Goal: Task Accomplishment & Management: Complete application form

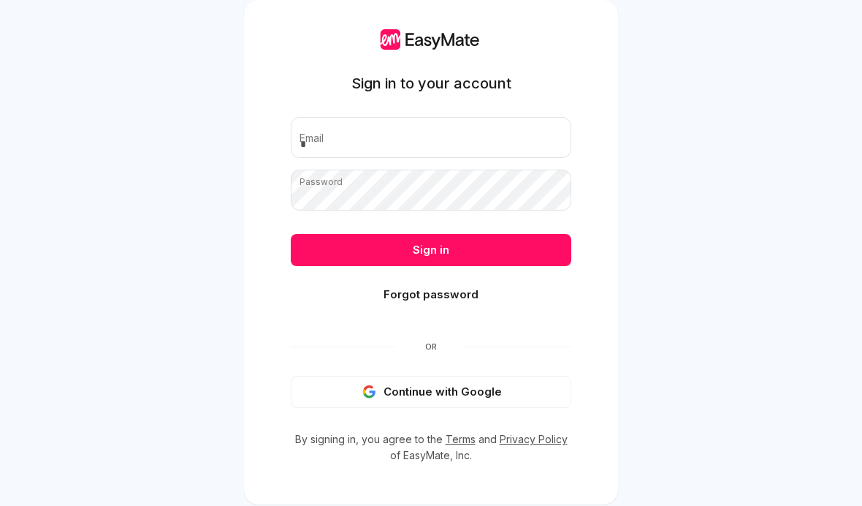
click at [475, 387] on button "Continue with Google" at bounding box center [431, 392] width 281 height 32
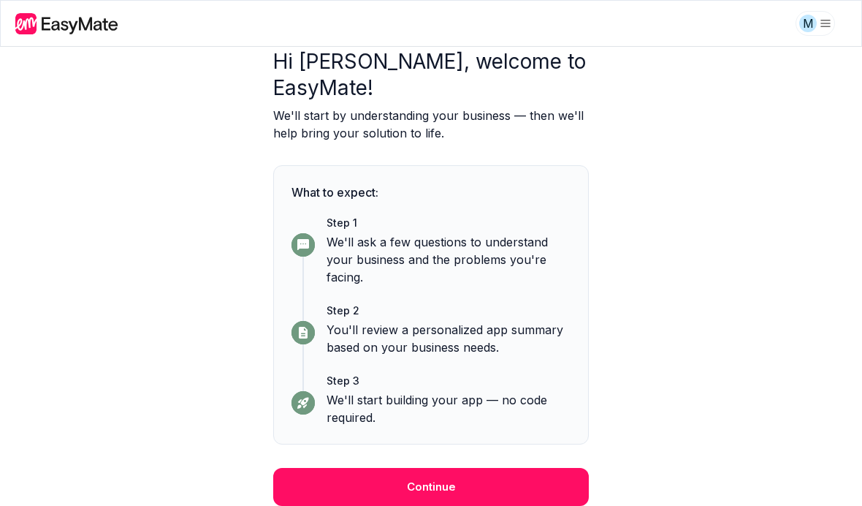
click at [542, 479] on button "Continue" at bounding box center [431, 487] width 316 height 38
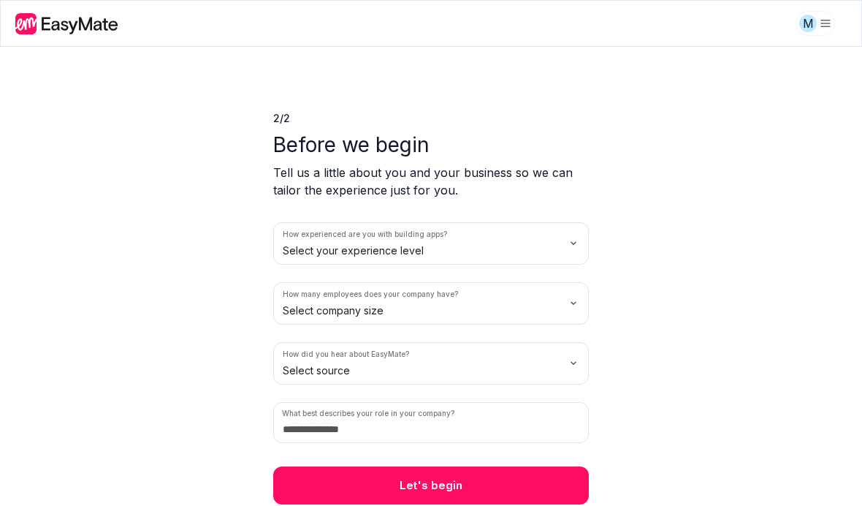
click at [539, 243] on html "M 2 / 2 Before we begin Tell us a little about you and your business so we can …" at bounding box center [431, 253] width 862 height 506
click at [509, 297] on html "M 2 / 2 Before we begin Tell us a little about you and your business so we can …" at bounding box center [431, 253] width 862 height 506
click at [494, 383] on html "M 2 / 2 Before we begin Tell us a little about you and your business so we can …" at bounding box center [431, 253] width 862 height 506
click at [294, 182] on p "Tell us a little about you and your business so we can tailor the experience ju…" at bounding box center [431, 181] width 316 height 35
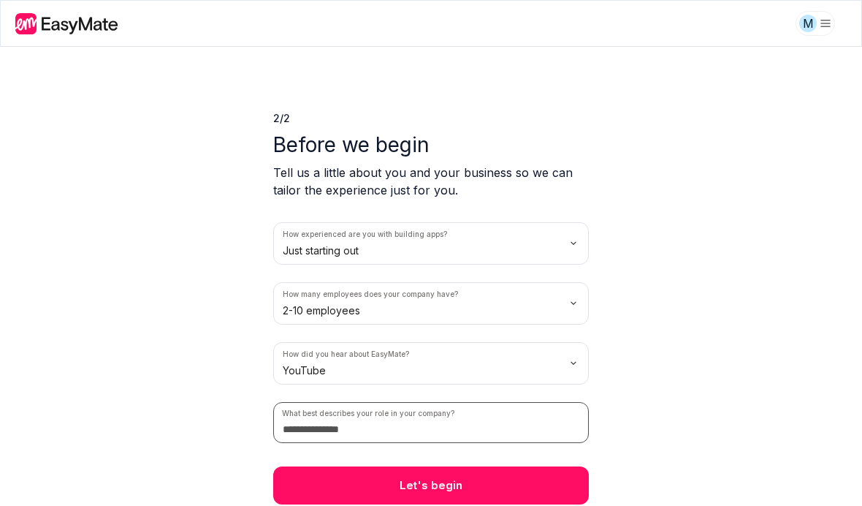
click at [496, 431] on input at bounding box center [431, 422] width 316 height 41
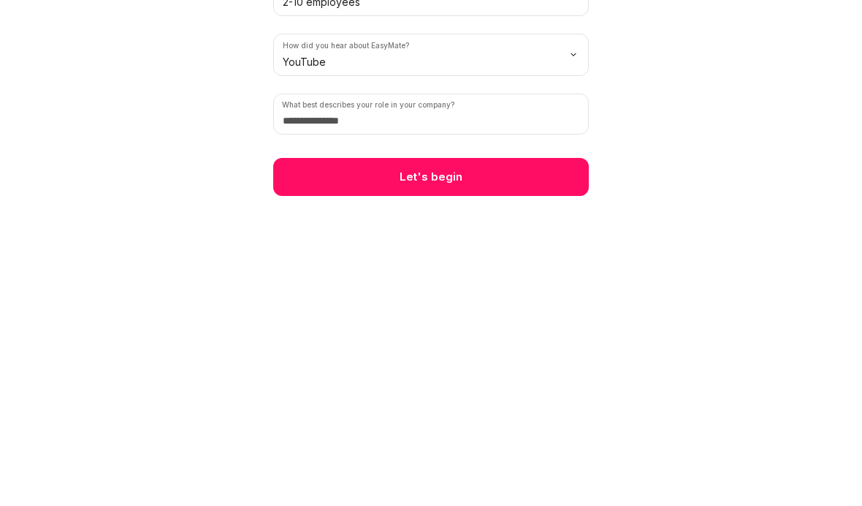
click at [509, 466] on button "Let's begin" at bounding box center [431, 485] width 316 height 38
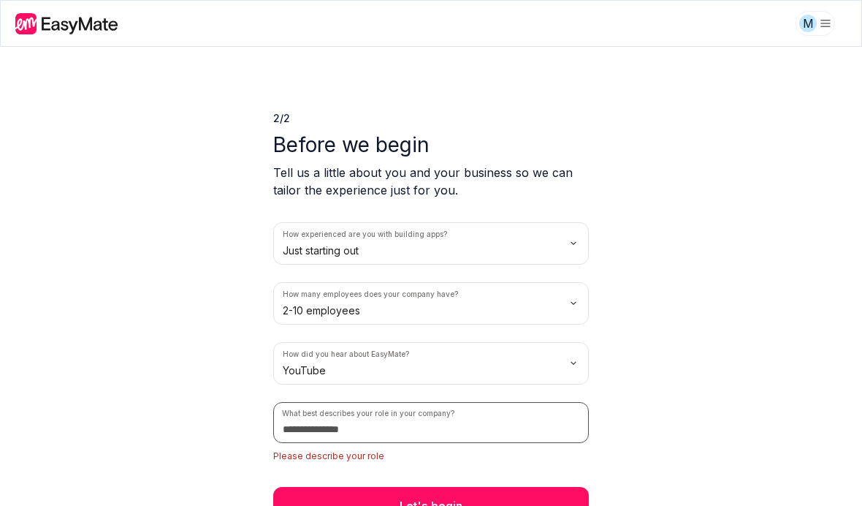
click at [523, 412] on input at bounding box center [431, 422] width 316 height 41
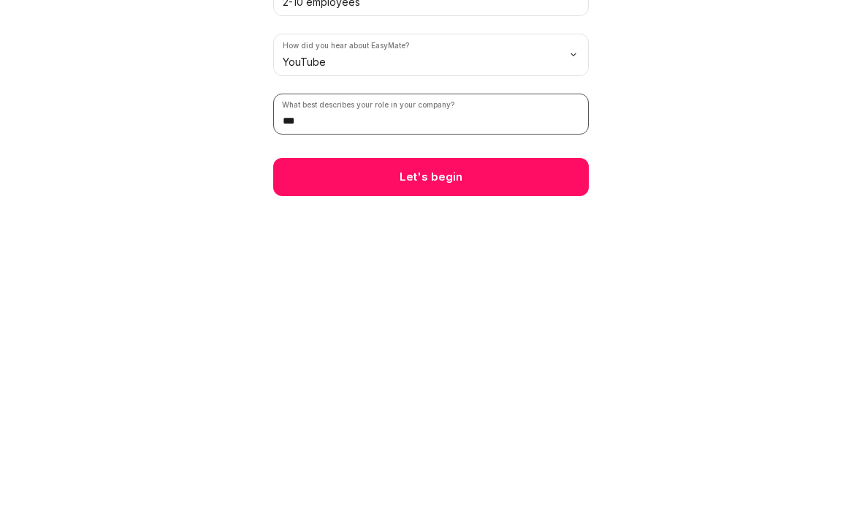
type input "***"
click at [497, 466] on button "Let's begin" at bounding box center [431, 485] width 316 height 38
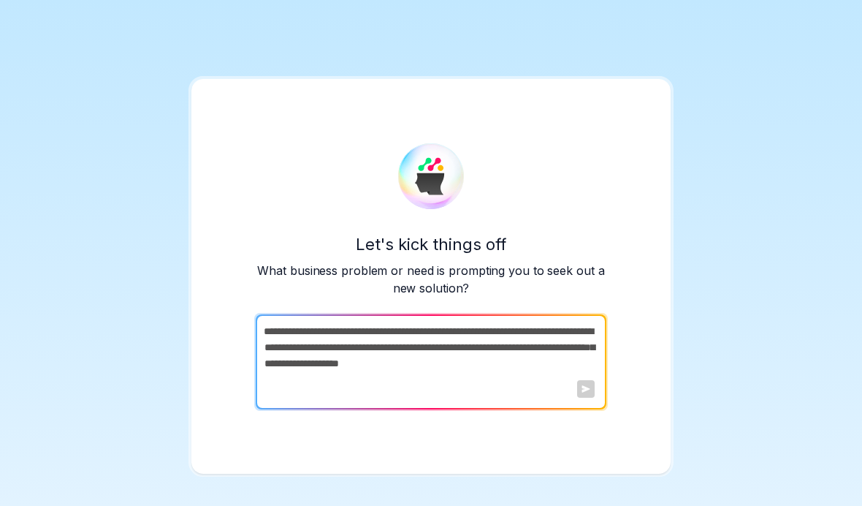
scroll to position [54, 0]
click at [591, 380] on div at bounding box center [586, 389] width 18 height 18
click at [572, 342] on textarea at bounding box center [430, 361] width 348 height 95
click at [531, 368] on textarea at bounding box center [430, 361] width 348 height 95
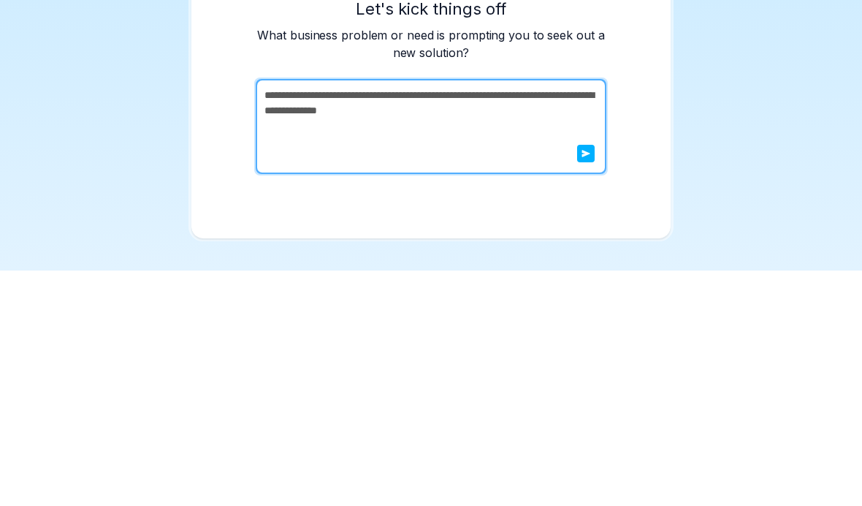
type textarea "**********"
click at [580, 380] on button "submit" at bounding box center [586, 389] width 18 height 18
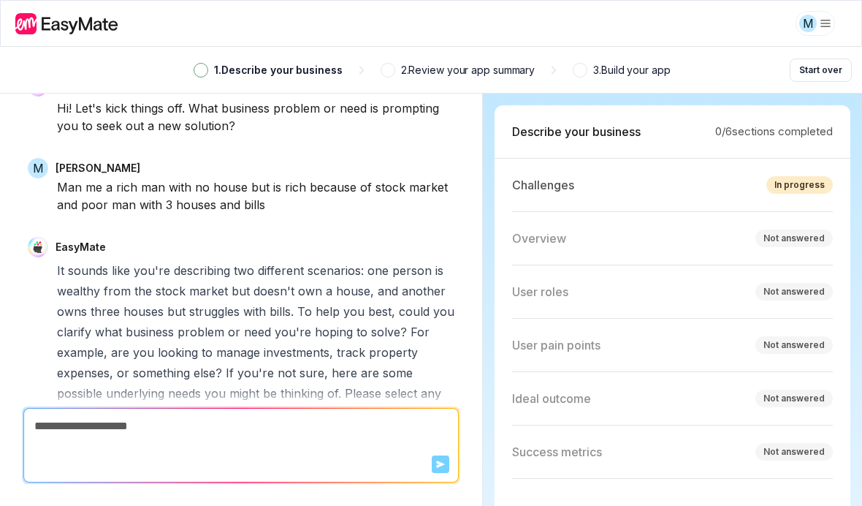
scroll to position [332, 0]
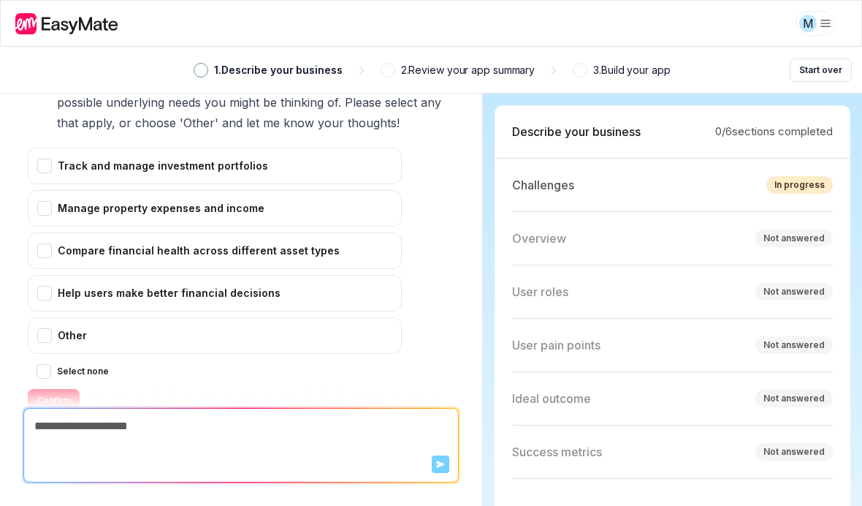
click at [58, 148] on div "Track and manage investment portfolios" at bounding box center [215, 166] width 374 height 37
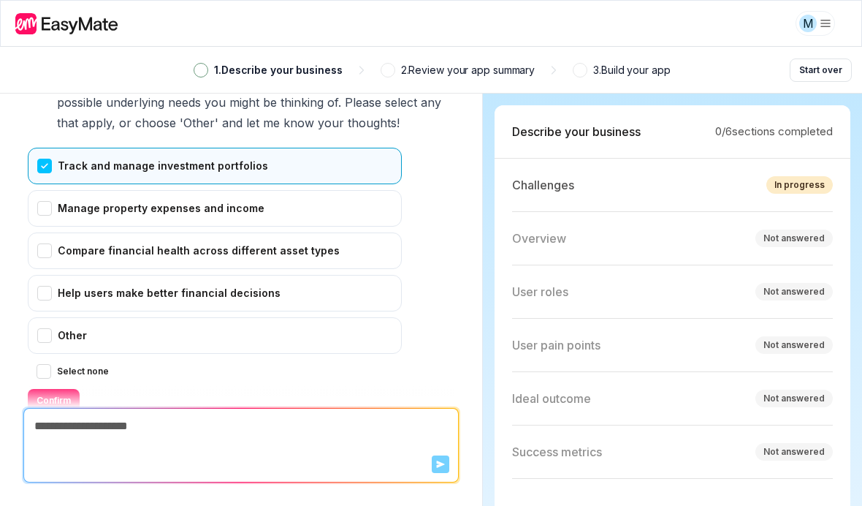
click at [61, 389] on button "Confirm" at bounding box center [54, 400] width 52 height 23
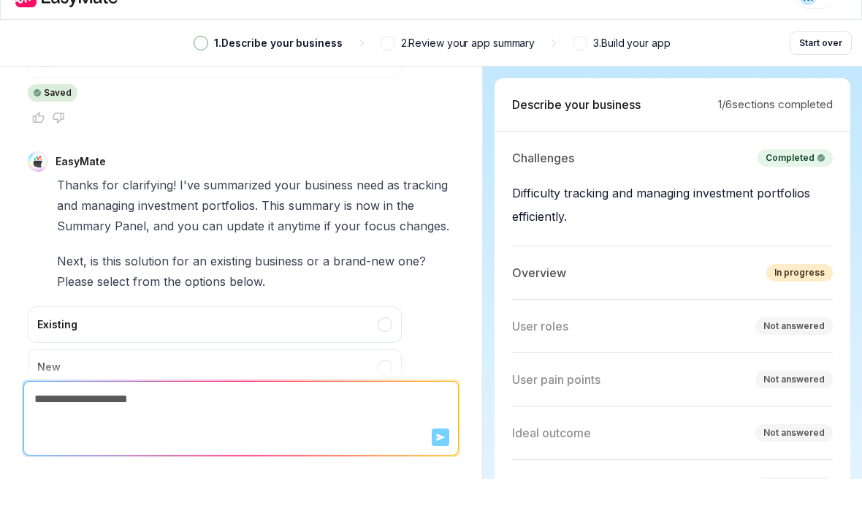
scroll to position [2, 0]
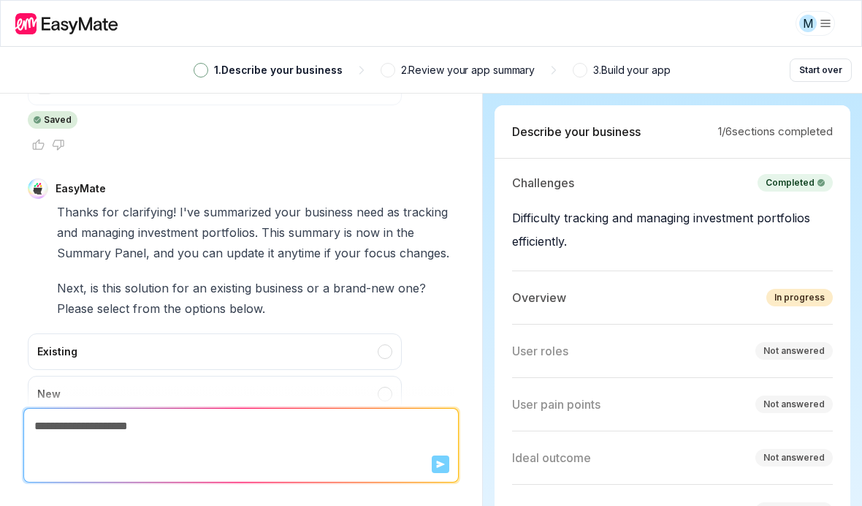
click at [80, 333] on div "Existing" at bounding box center [215, 351] width 374 height 37
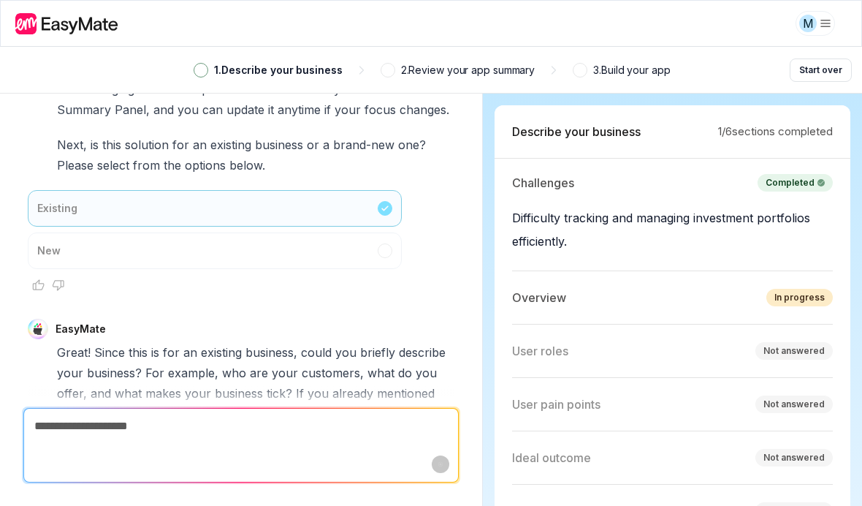
scroll to position [750, 0]
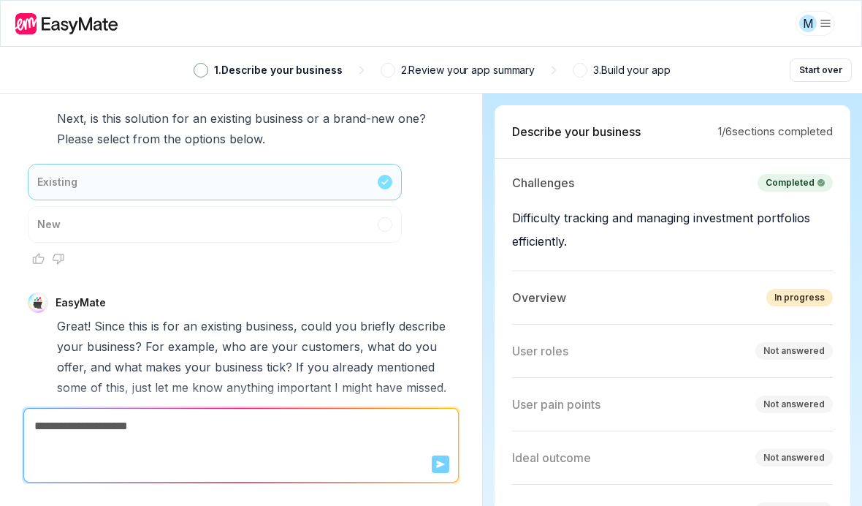
click at [401, 69] on p "2 . Review your app summary" at bounding box center [468, 70] width 134 height 16
click at [352, 61] on div "1 . Describe your business 2 . Review your app summary 3 . Build your app Start…" at bounding box center [431, 70] width 862 height 46
click at [214, 64] on p "1 . Describe your business" at bounding box center [278, 70] width 129 height 16
click at [213, 64] on div "1 . Describe your business" at bounding box center [268, 70] width 149 height 16
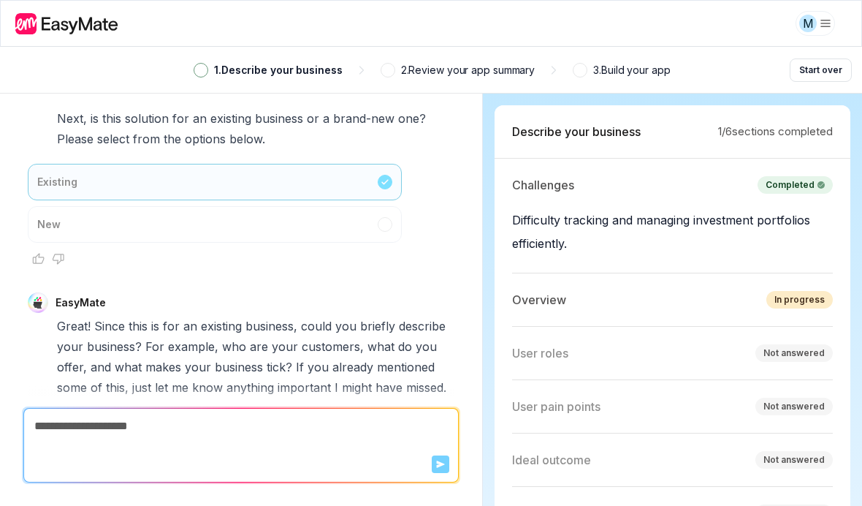
scroll to position [0, 0]
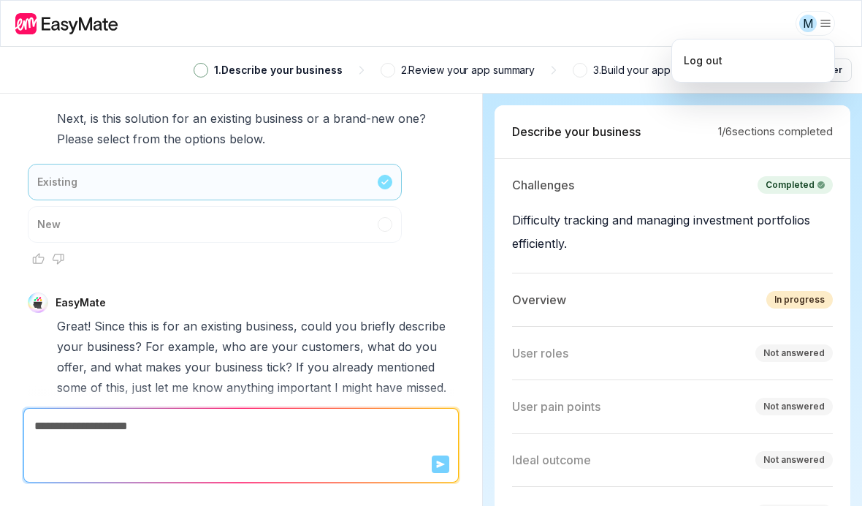
click at [649, 12] on html "M 1 . Describe your business 2 . Review your app summary 3 . Build your app Sta…" at bounding box center [431, 253] width 862 height 506
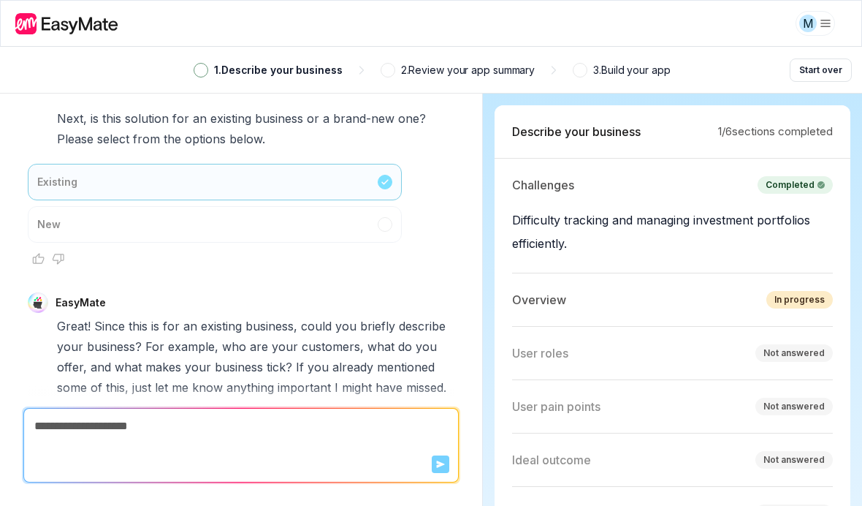
click at [380, 431] on textarea at bounding box center [241, 426] width 434 height 35
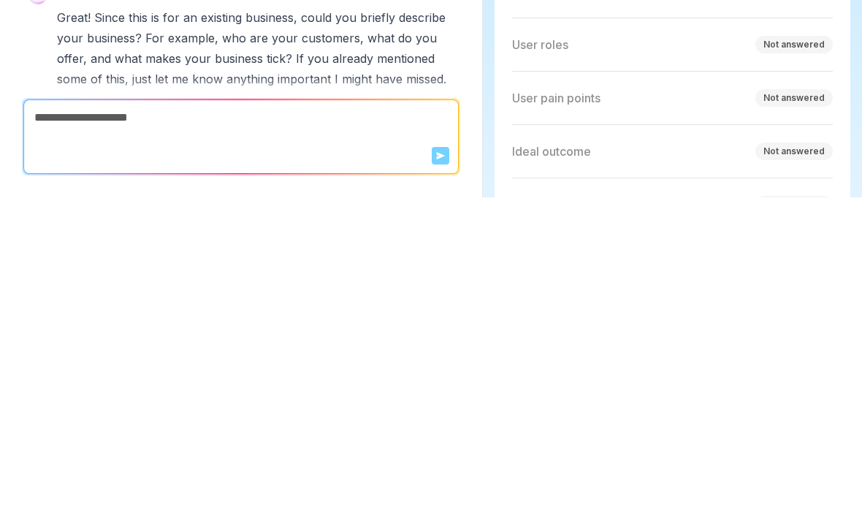
type textarea "*"
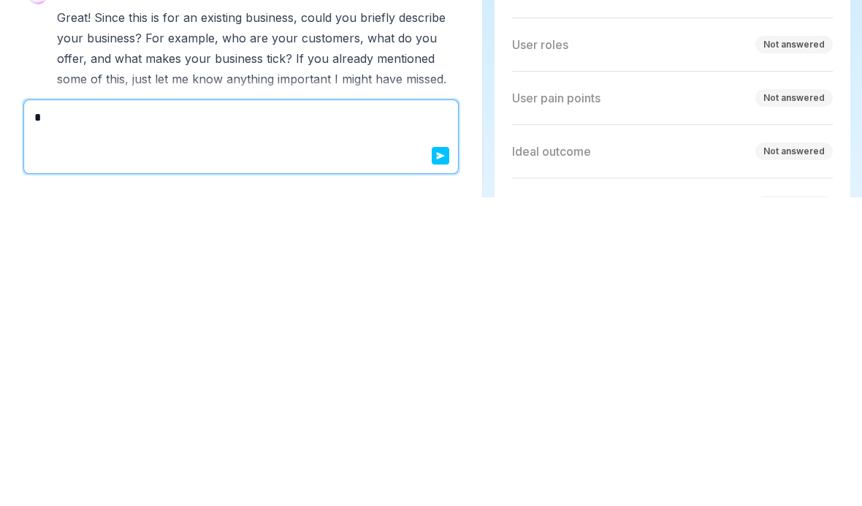
type textarea "*"
type textarea "***"
type textarea "*"
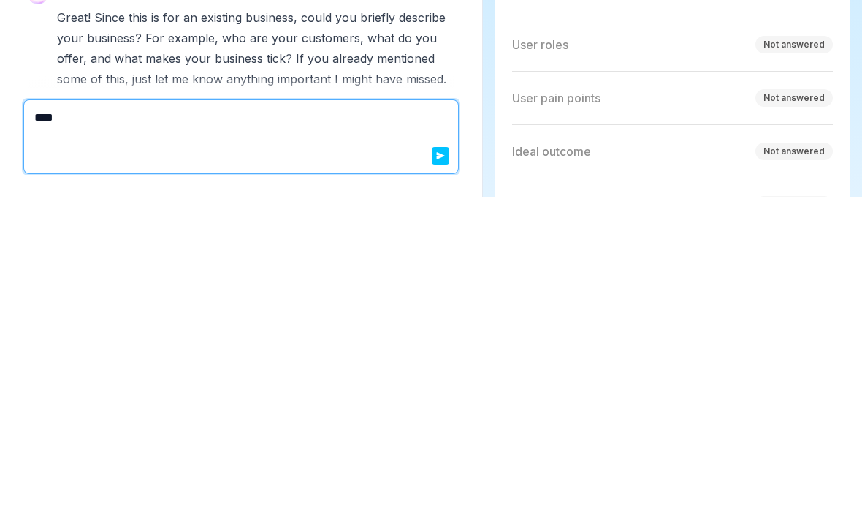
type textarea "*****"
type textarea "*"
type textarea "******"
type textarea "*"
type textarea "*******"
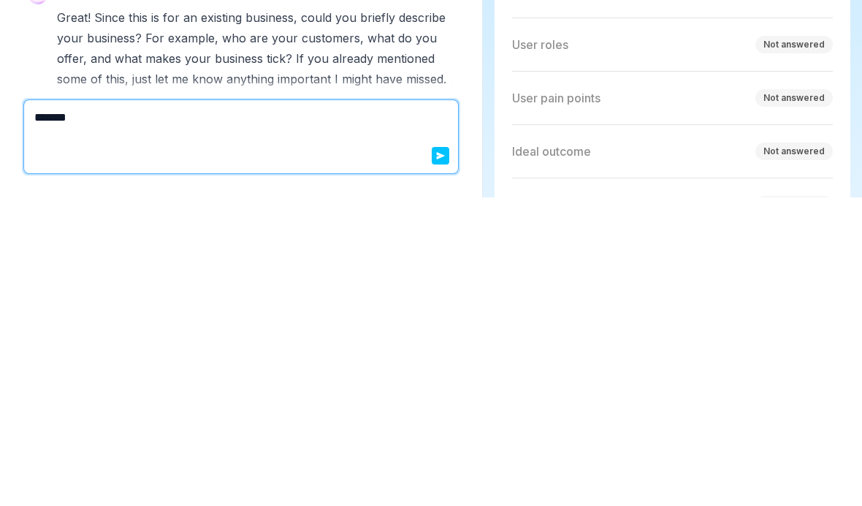
type textarea "*"
type textarea "********"
type textarea "*"
type textarea "*********"
type textarea "*"
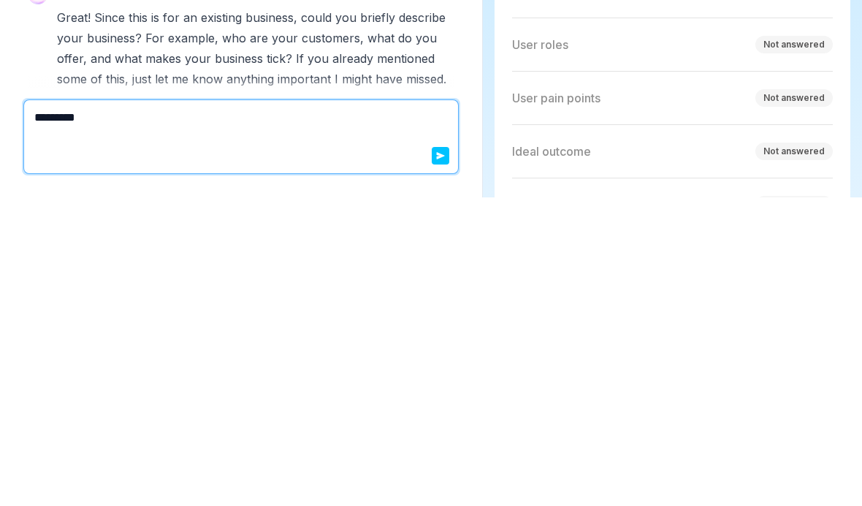
type textarea "**********"
type textarea "*"
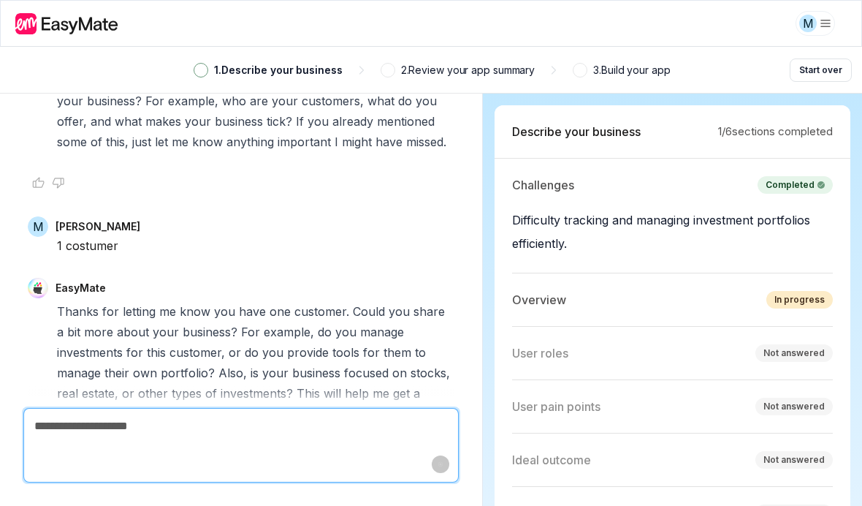
type textarea "*"
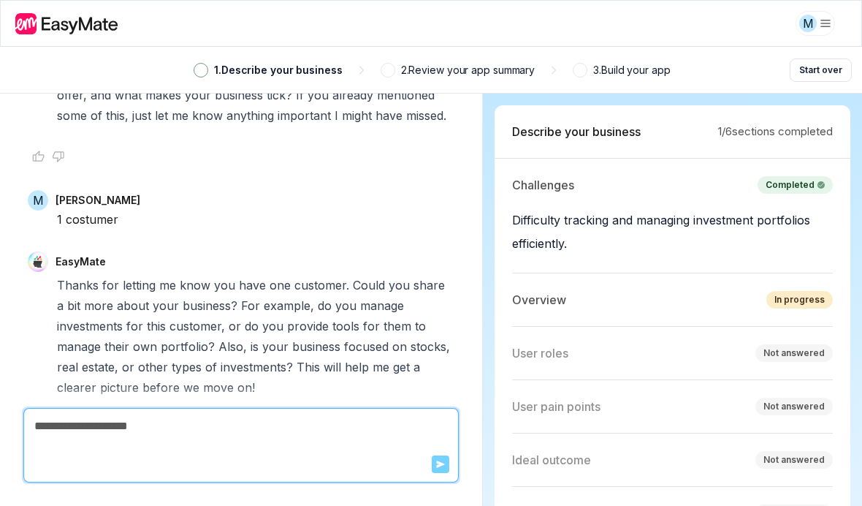
click at [731, 327] on div "User roles Not answered" at bounding box center [672, 353] width 321 height 53
